Goal: Task Accomplishment & Management: Use online tool/utility

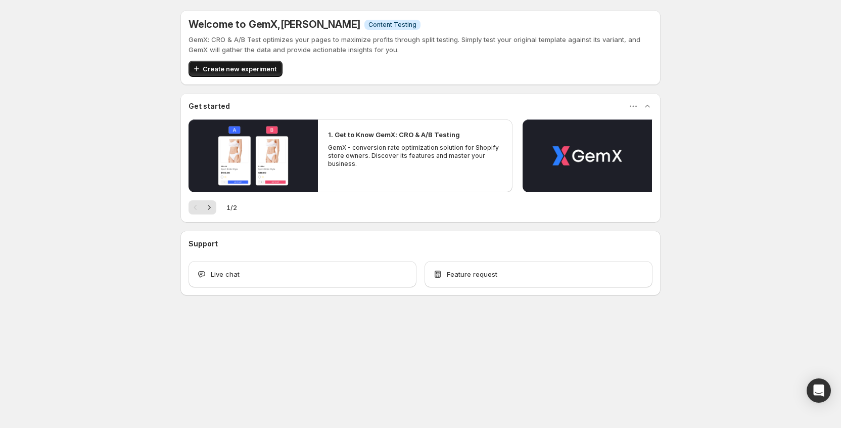
click at [253, 69] on span "Create new experiment" at bounding box center [240, 69] width 74 height 10
click at [253, 69] on div "Create new experiment" at bounding box center [236, 69] width 94 height 16
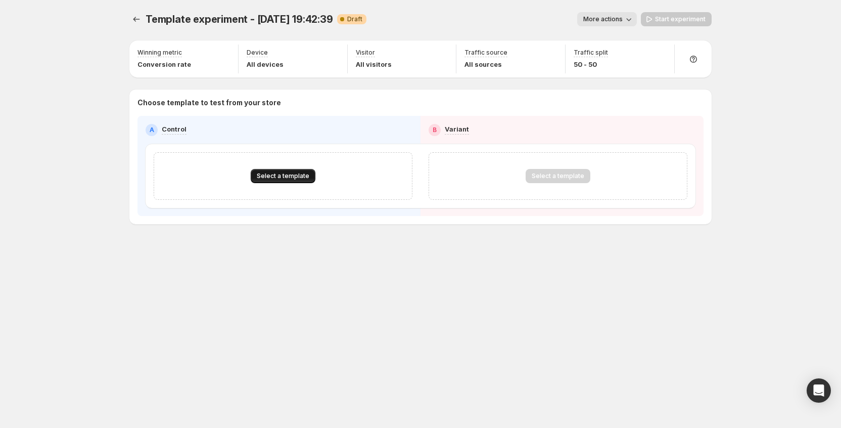
click at [273, 172] on button "Select a template" at bounding box center [283, 176] width 65 height 14
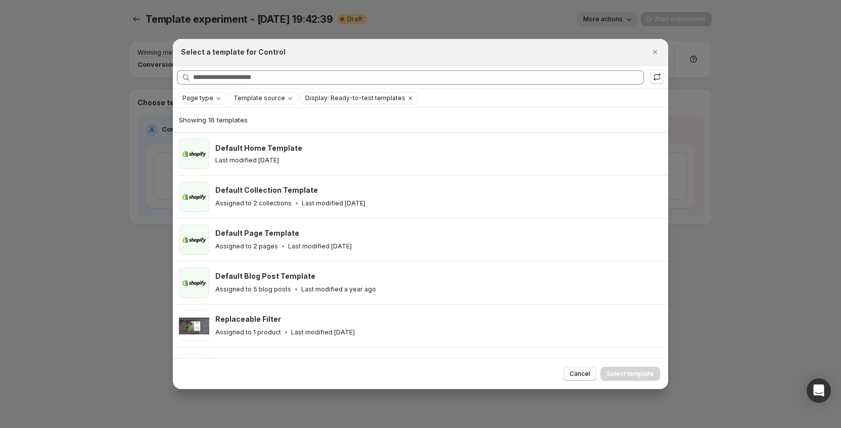
click at [576, 377] on span "Cancel" at bounding box center [580, 374] width 21 height 8
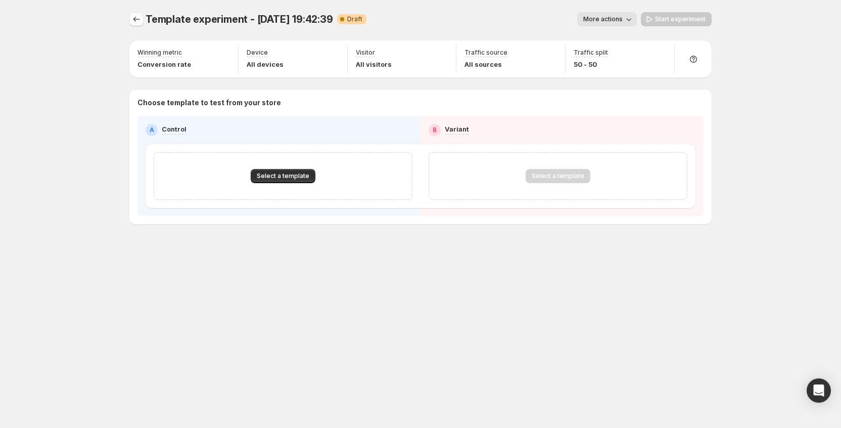
click at [136, 24] on icon "Experiments" at bounding box center [136, 19] width 10 height 10
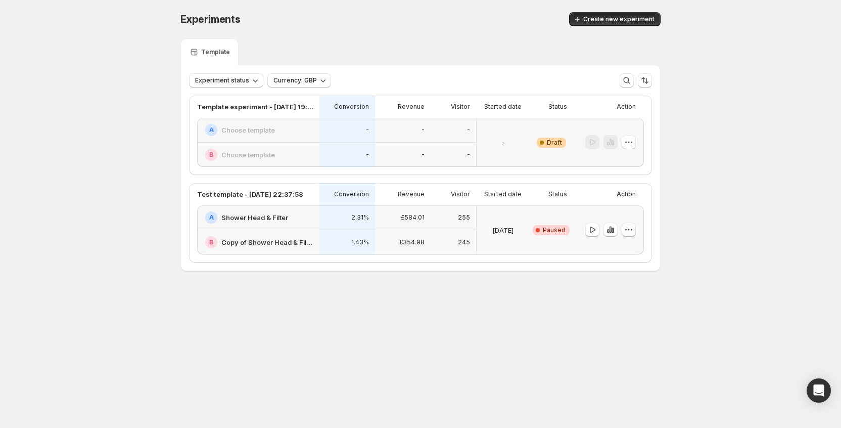
click at [630, 231] on icon "button" at bounding box center [629, 229] width 10 height 10
click at [624, 287] on span "End experiment" at bounding box center [635, 285] width 49 height 8
click at [666, 215] on div "Experiments. This page is ready Experiments Create new experiment Template Expe…" at bounding box center [420, 163] width 505 height 326
click at [632, 230] on icon "button" at bounding box center [632, 230] width 2 height 2
click at [619, 287] on span "End experiment" at bounding box center [635, 285] width 49 height 8
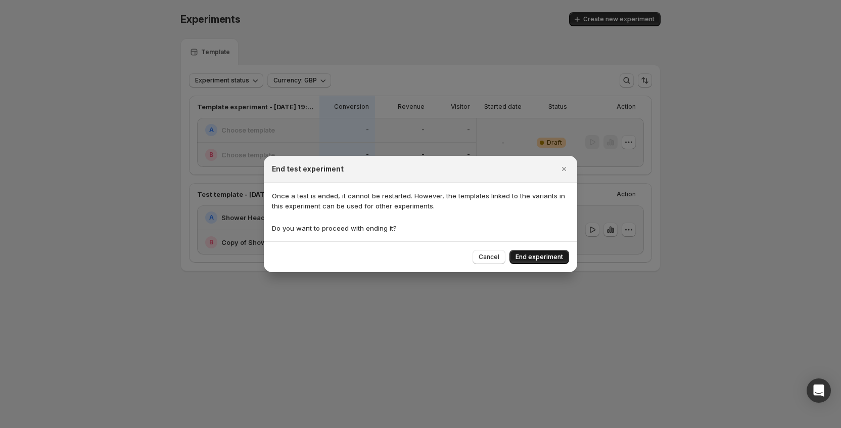
click at [555, 259] on span "End experiment" at bounding box center [540, 257] width 48 height 8
click at [555, 259] on div "Cancel End experiment" at bounding box center [521, 257] width 97 height 14
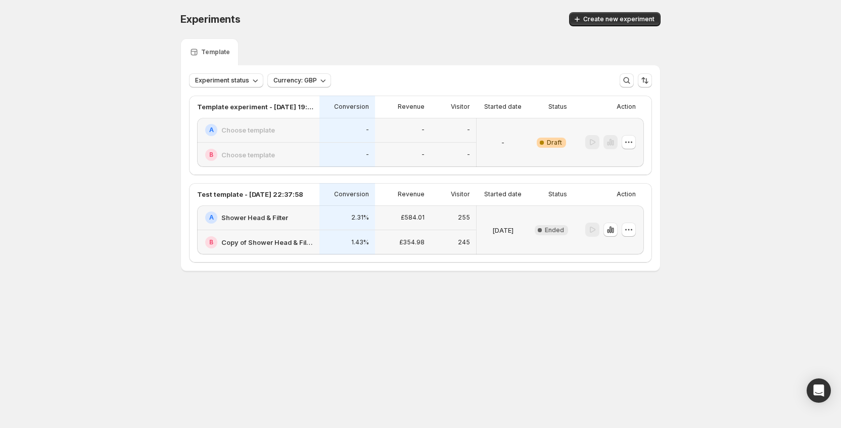
click at [275, 243] on h2 "Copy of Shower Head & Filter" at bounding box center [267, 242] width 92 height 10
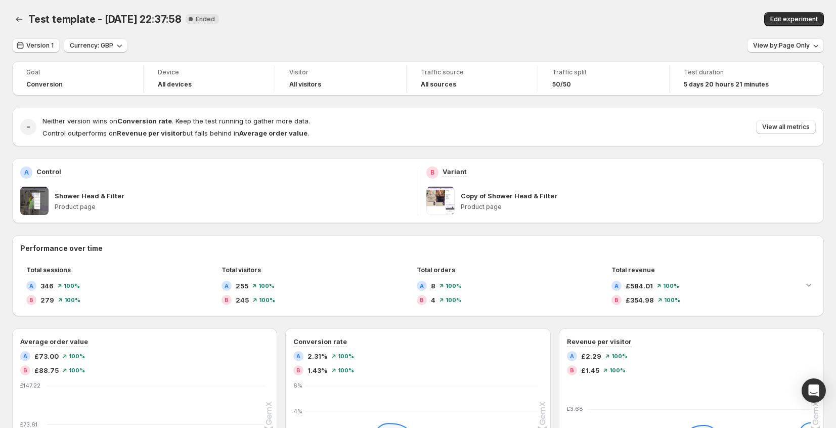
click at [447, 204] on span at bounding box center [440, 201] width 28 height 28
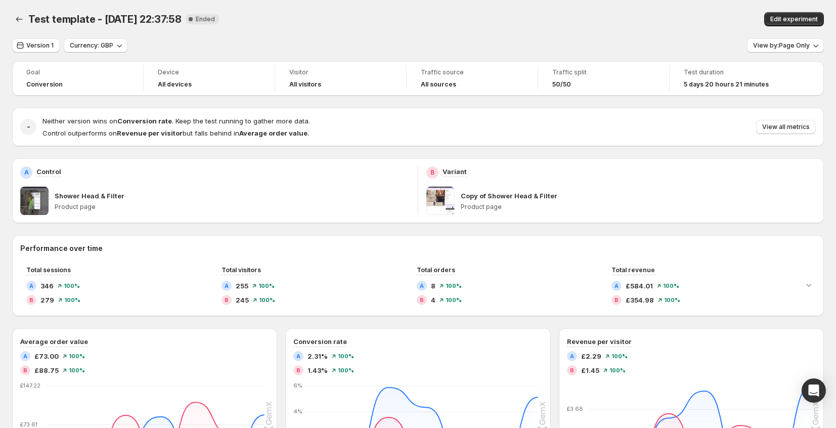
click at [449, 202] on span at bounding box center [440, 201] width 28 height 28
click at [483, 195] on p "Copy of Shower Head & Filter" at bounding box center [509, 196] width 97 height 10
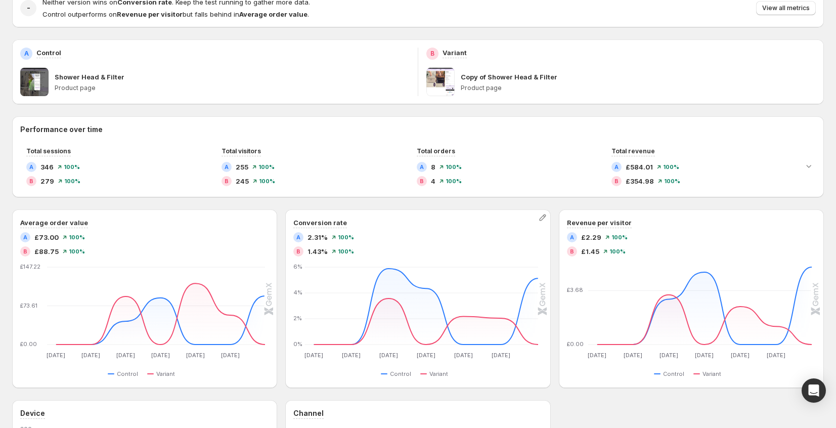
scroll to position [344, 0]
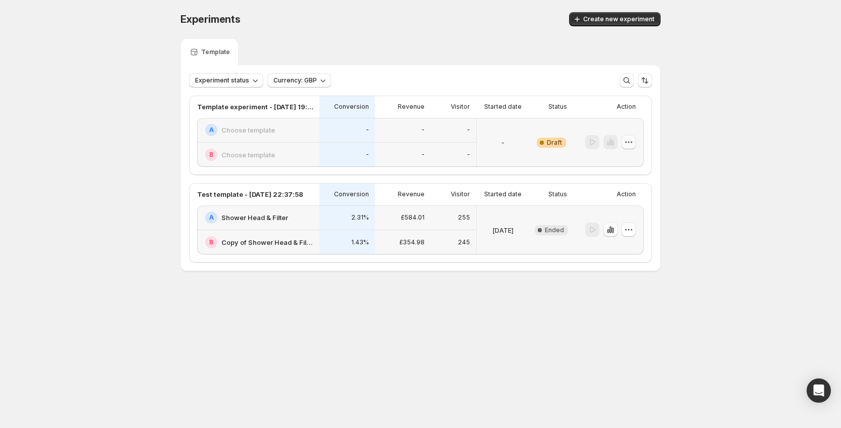
click at [624, 142] on icon "button" at bounding box center [629, 142] width 10 height 10
click at [623, 211] on span "Delete" at bounding box center [621, 215] width 20 height 8
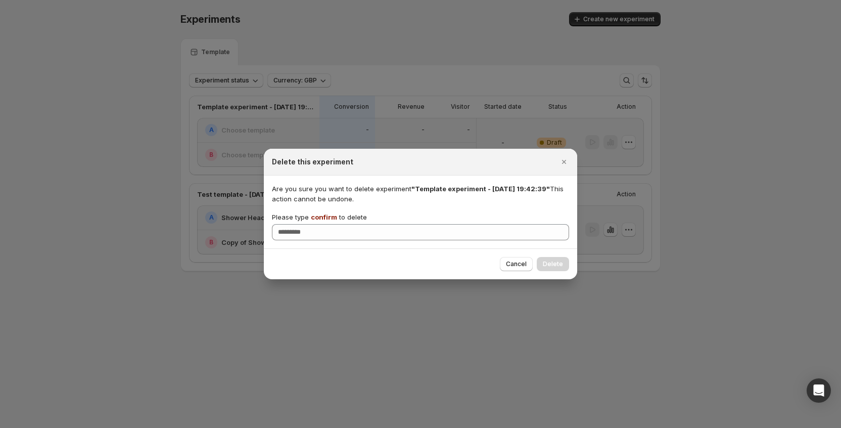
click at [470, 219] on div "Please type confirm to delete" at bounding box center [420, 217] width 297 height 10
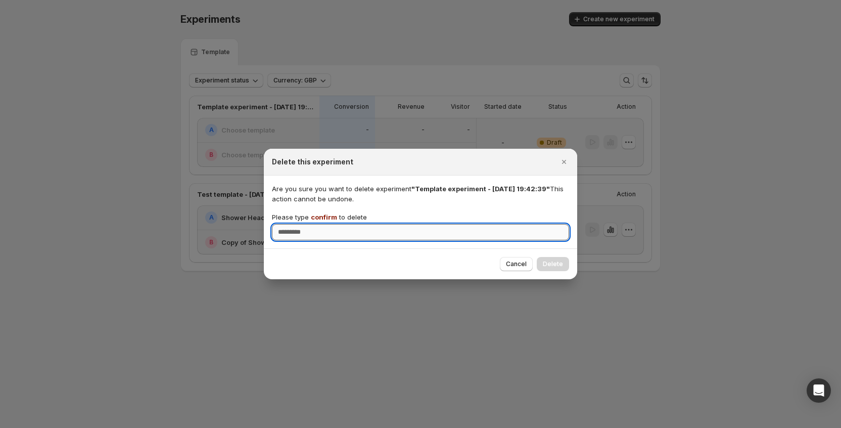
click at [472, 228] on input "Please type confirm to delete" at bounding box center [420, 232] width 297 height 16
click at [472, 229] on input "Please type confirm to delete" at bounding box center [420, 232] width 297 height 16
type input "*******"
click at [563, 266] on button "Delete" at bounding box center [553, 264] width 32 height 14
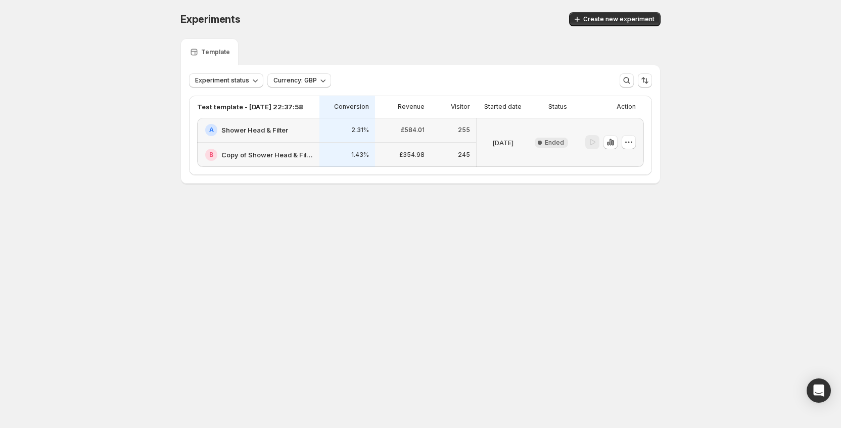
click at [609, 27] on div "Experiments. This page is ready Experiments Create new experiment" at bounding box center [421, 19] width 480 height 38
click at [611, 24] on button "Create new experiment" at bounding box center [615, 19] width 92 height 14
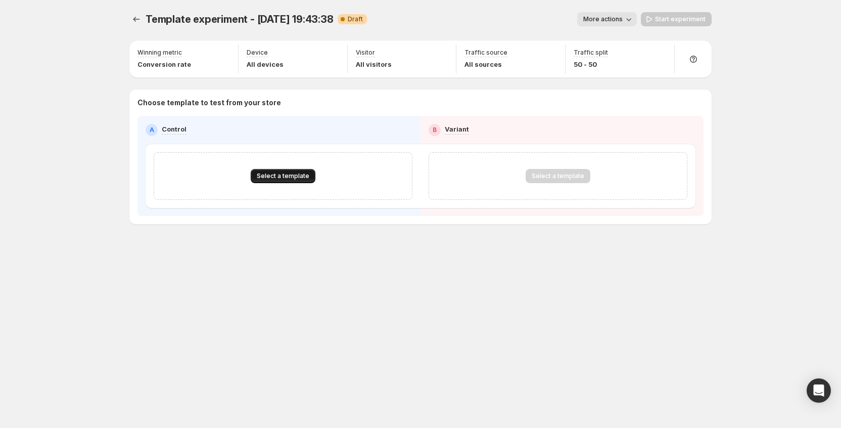
click at [276, 182] on button "Select a template" at bounding box center [283, 176] width 65 height 14
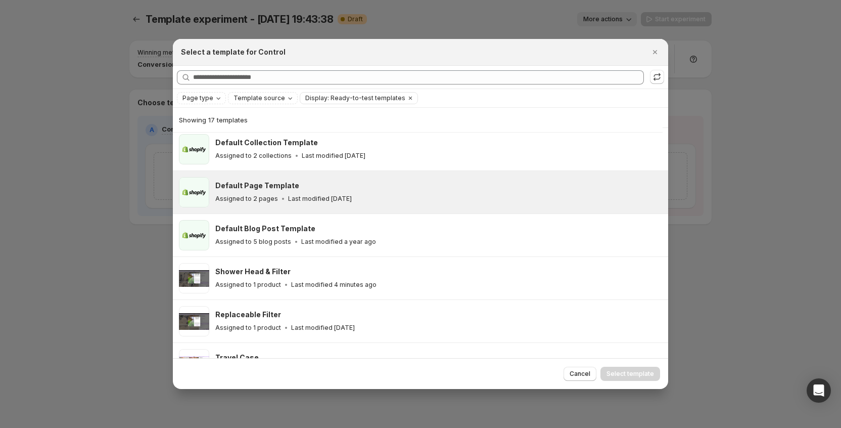
scroll to position [105, 0]
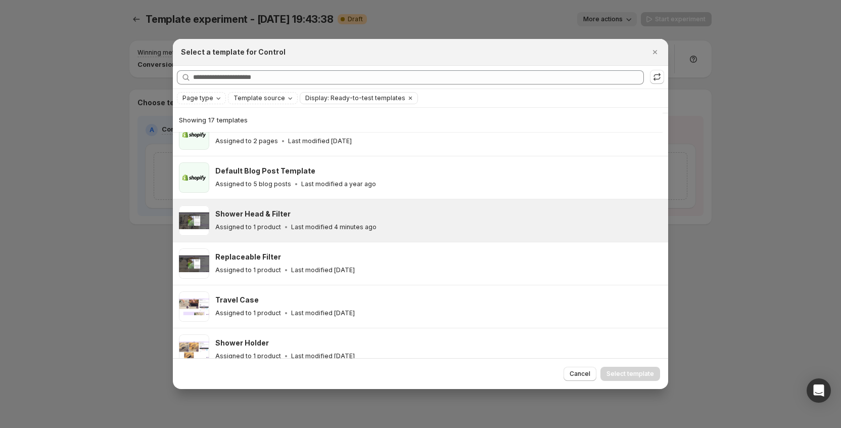
click at [317, 205] on div "Shower Head & Filter Assigned to 1 product Last modified 4 minutes ago" at bounding box center [438, 220] width 447 height 30
click at [624, 373] on span "Select template" at bounding box center [631, 374] width 48 height 8
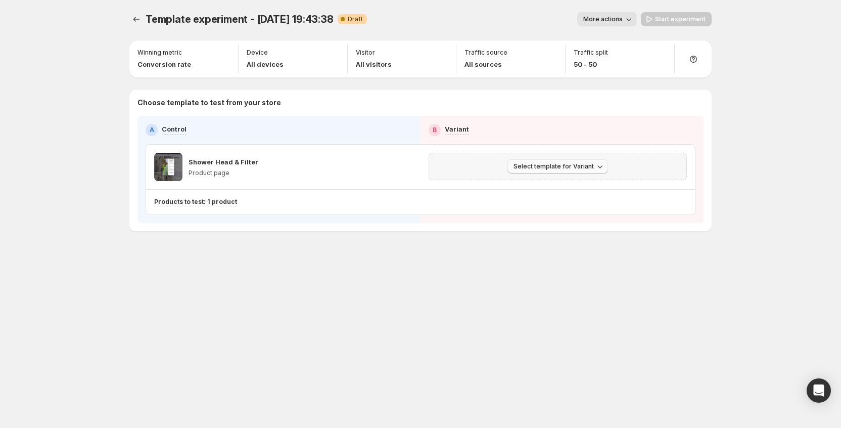
click at [566, 168] on span "Select template for Variant" at bounding box center [554, 166] width 80 height 8
click at [551, 206] on span "Create Variant based on Control" at bounding box center [559, 205] width 103 height 8
